Goal: Navigation & Orientation: Go to known website

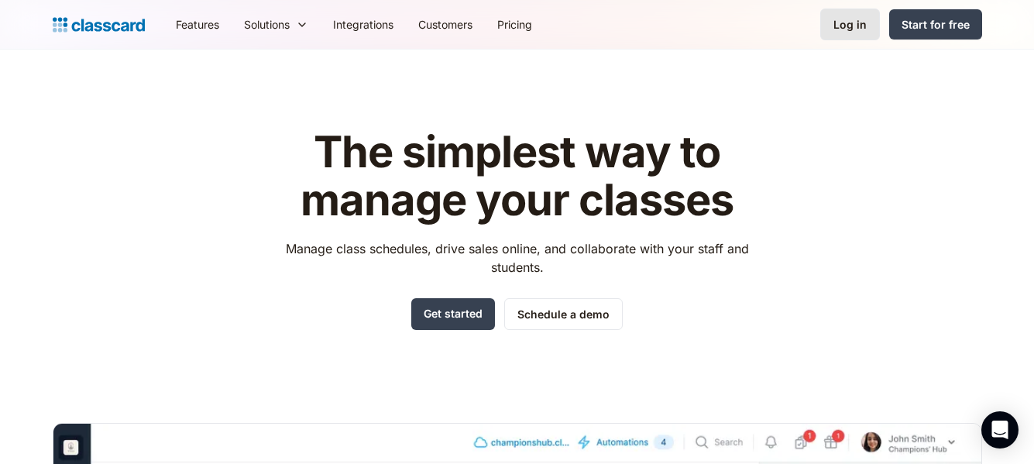
click at [848, 27] on div "Log in" at bounding box center [849, 24] width 33 height 16
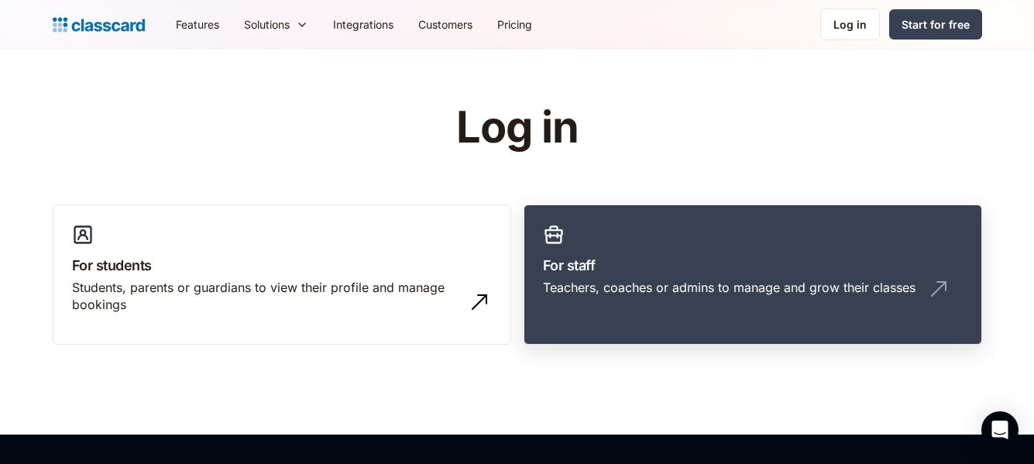
click at [755, 247] on link "For staff Teachers, coaches or admins to manage and grow their classes" at bounding box center [752, 274] width 458 height 141
